Goal: Check status: Check status

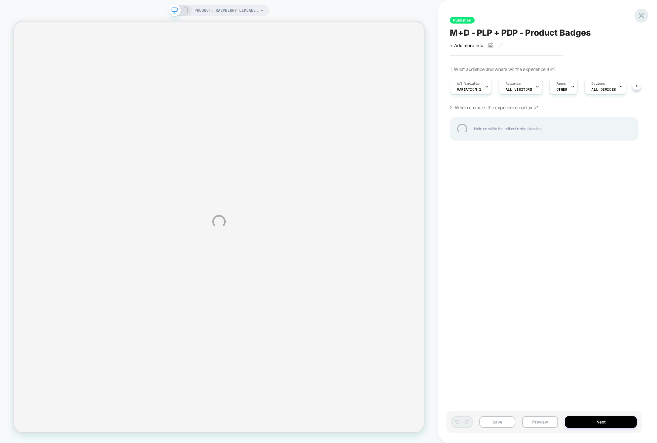
click at [640, 13] on div at bounding box center [642, 16] width 14 height 14
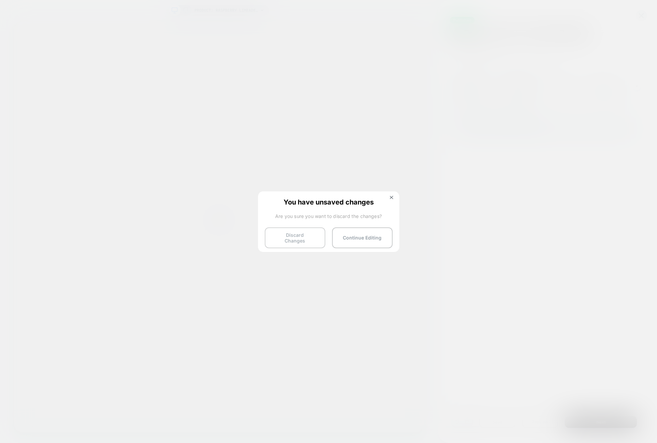
click at [311, 238] on button "Discard Changes" at bounding box center [295, 237] width 61 height 21
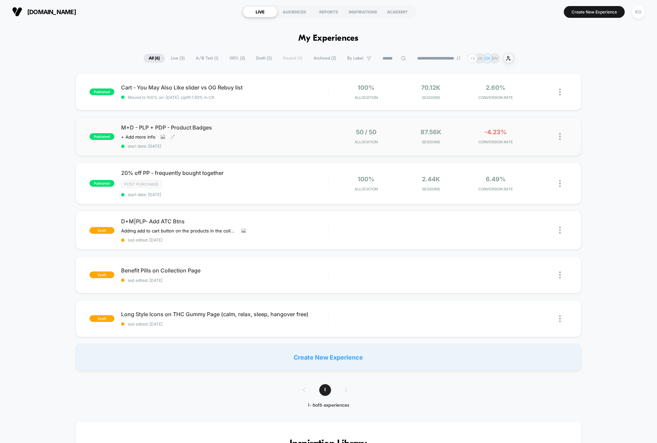
click at [279, 141] on div "M+D - PLP + PDP - Product Badges Click to view images Click to edit experience …" at bounding box center [224, 136] width 207 height 25
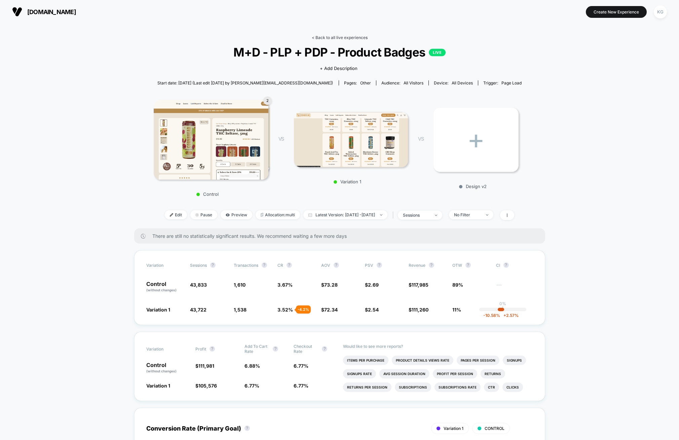
click at [338, 37] on link "< Back to all live experiences" at bounding box center [340, 37] width 56 height 5
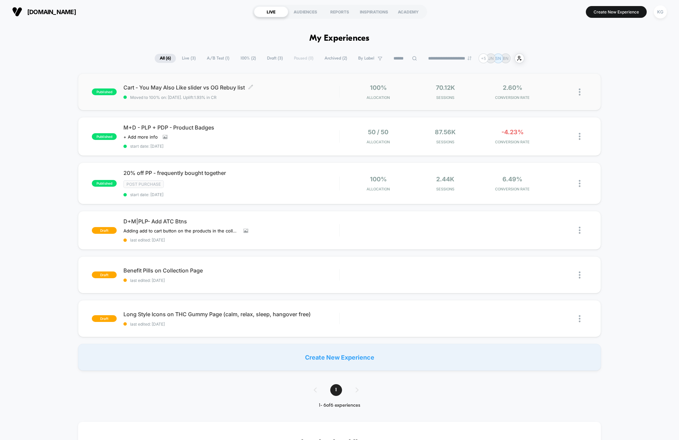
click at [279, 99] on span "Moved to 100% on: [DATE] . Uplift: 1.93% in CR" at bounding box center [231, 97] width 216 height 5
